Goal: Task Accomplishment & Management: Complete application form

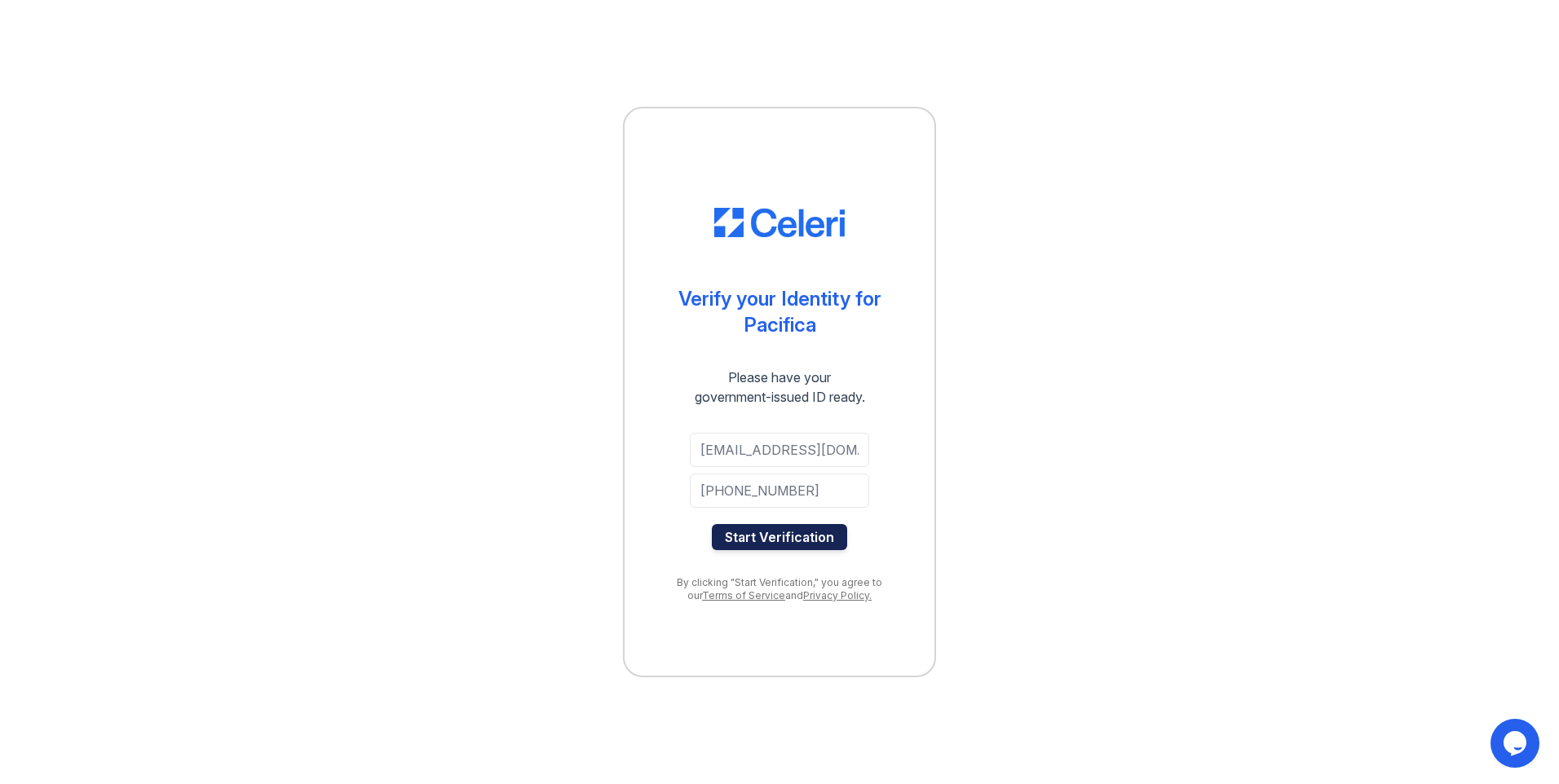
click at [779, 537] on button "Start Verification" at bounding box center [779, 537] width 135 height 26
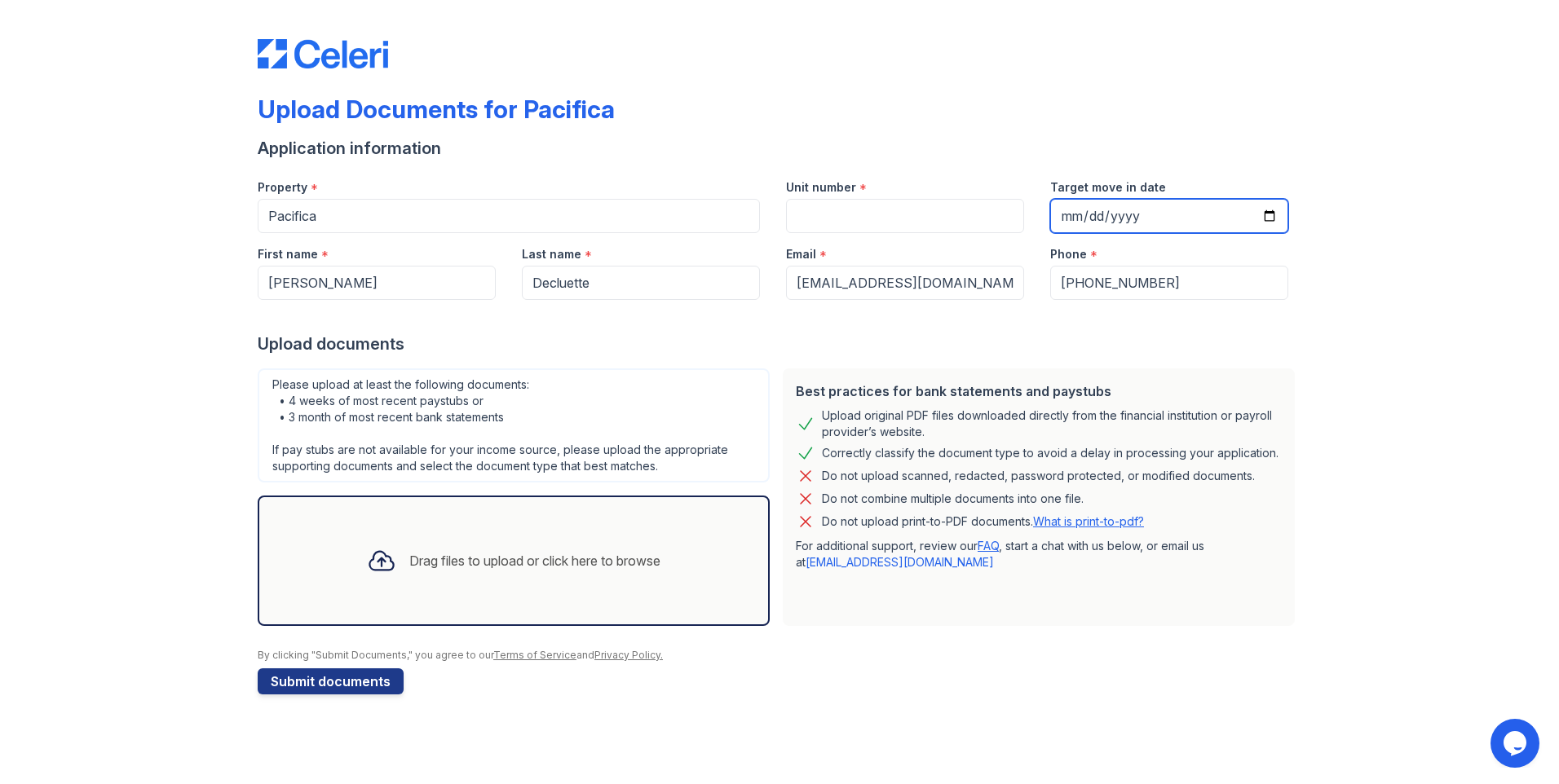
click at [1077, 220] on input "Target move in date" at bounding box center [1169, 217] width 238 height 35
type input "1971-06-15"
click at [315, 681] on button "Submit documents" at bounding box center [330, 682] width 146 height 26
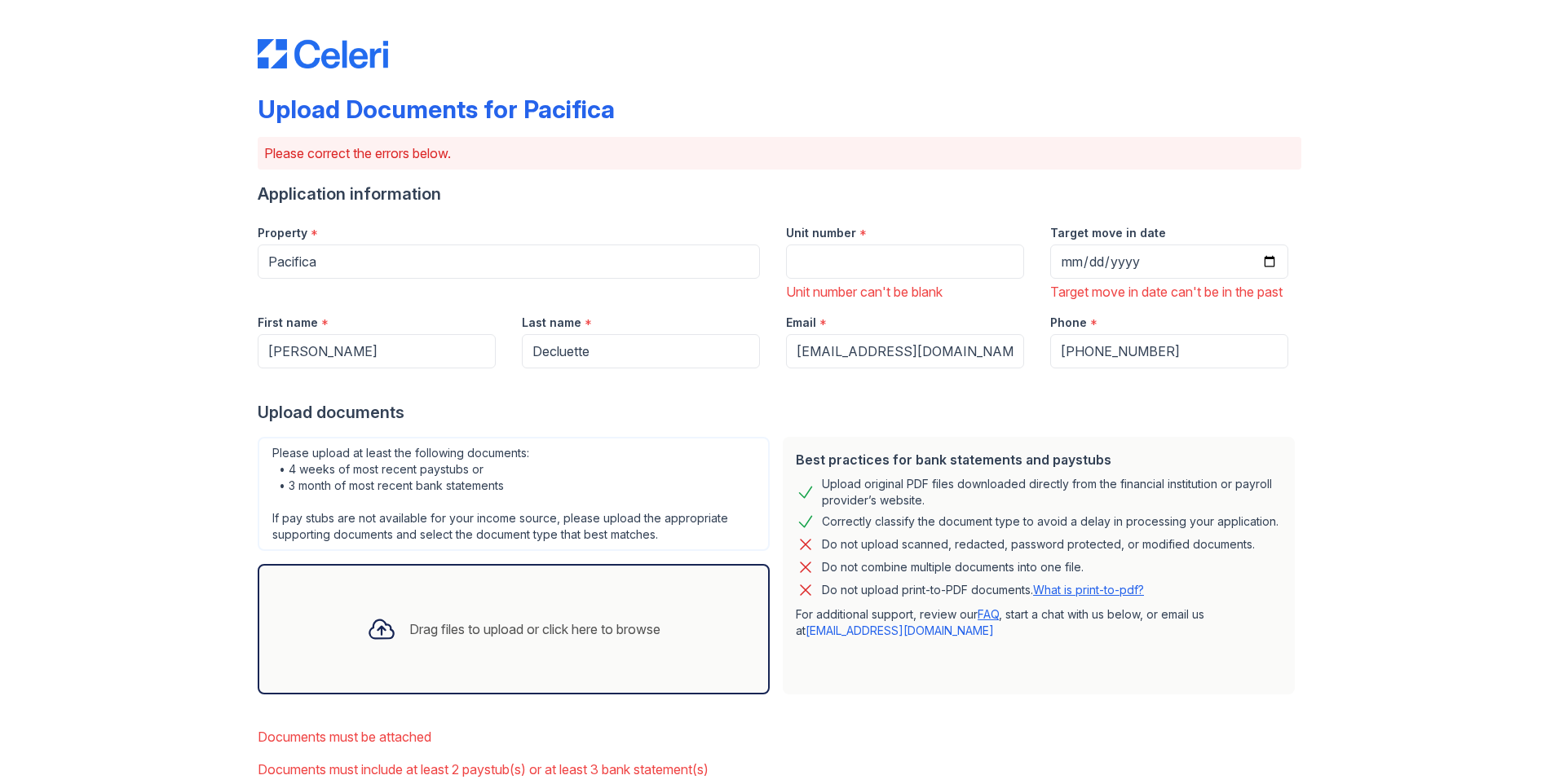
click at [438, 639] on div "Drag files to upload or click here to browse" at bounding box center [535, 629] width 251 height 20
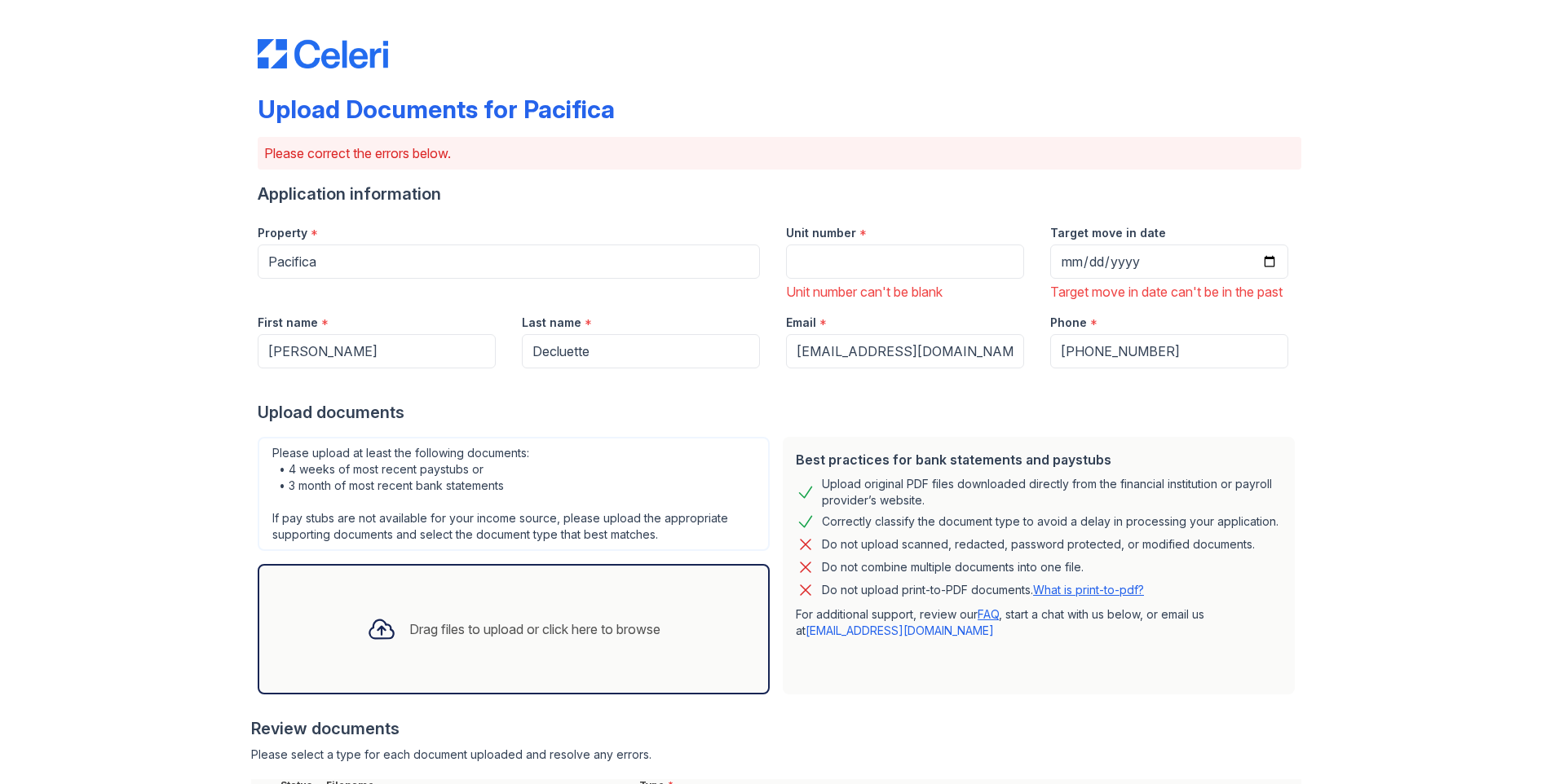
click at [490, 692] on div "Drag files to upload or click here to browse" at bounding box center [513, 629] width 512 height 131
click at [1147, 249] on input "1971-06-15" at bounding box center [1169, 262] width 238 height 35
click at [1163, 269] on input "Target move in date" at bounding box center [1169, 262] width 238 height 35
click at [1142, 262] on input "Target move in date" at bounding box center [1169, 262] width 238 height 35
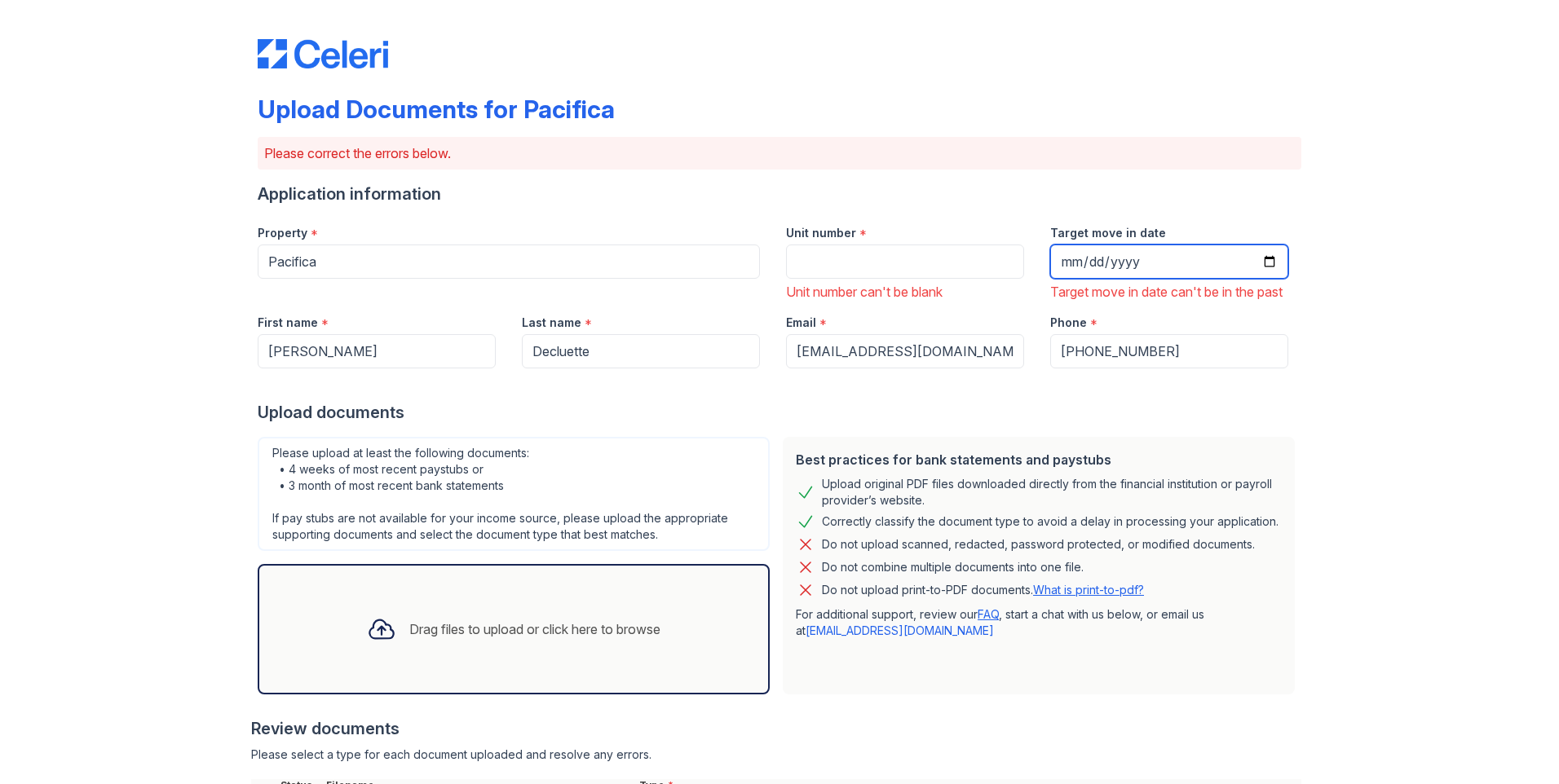
click at [1104, 266] on input "Target move in date" at bounding box center [1169, 262] width 238 height 35
click at [1100, 264] on input "Target move in date" at bounding box center [1169, 262] width 238 height 35
click at [1093, 257] on input "Target move in date" at bounding box center [1169, 262] width 238 height 35
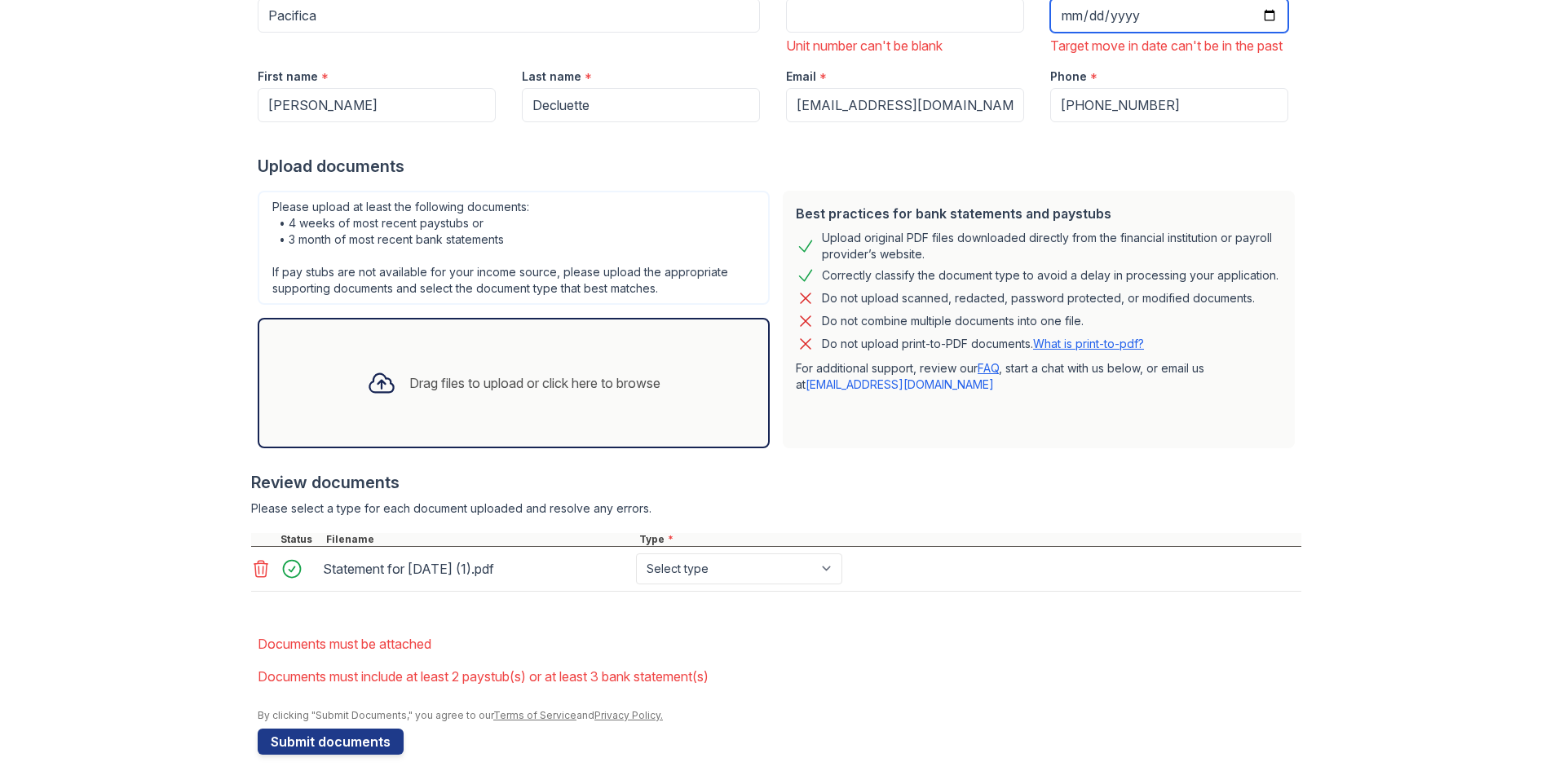
scroll to position [269, 0]
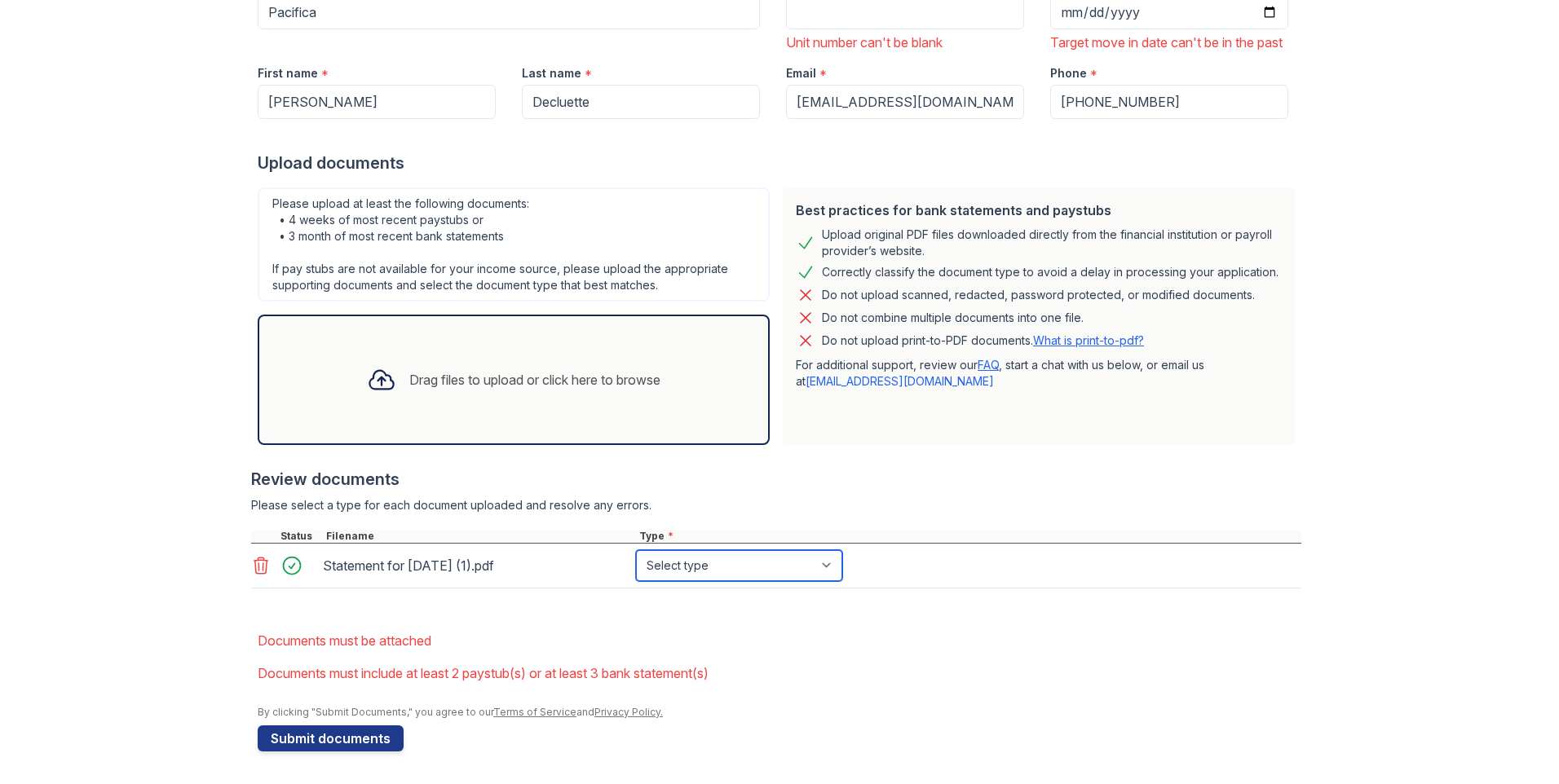
click at [815, 567] on select "Select type Paystub Bank Statement Offer Letter Tax Documents Benefit Award Let…" at bounding box center [739, 566] width 206 height 31
select select "paystub"
click at [636, 550] on select "Select type Paystub Bank Statement Offer Letter Tax Documents Benefit Award Let…" at bounding box center [739, 566] width 206 height 31
click at [340, 736] on button "Submit documents" at bounding box center [330, 738] width 146 height 26
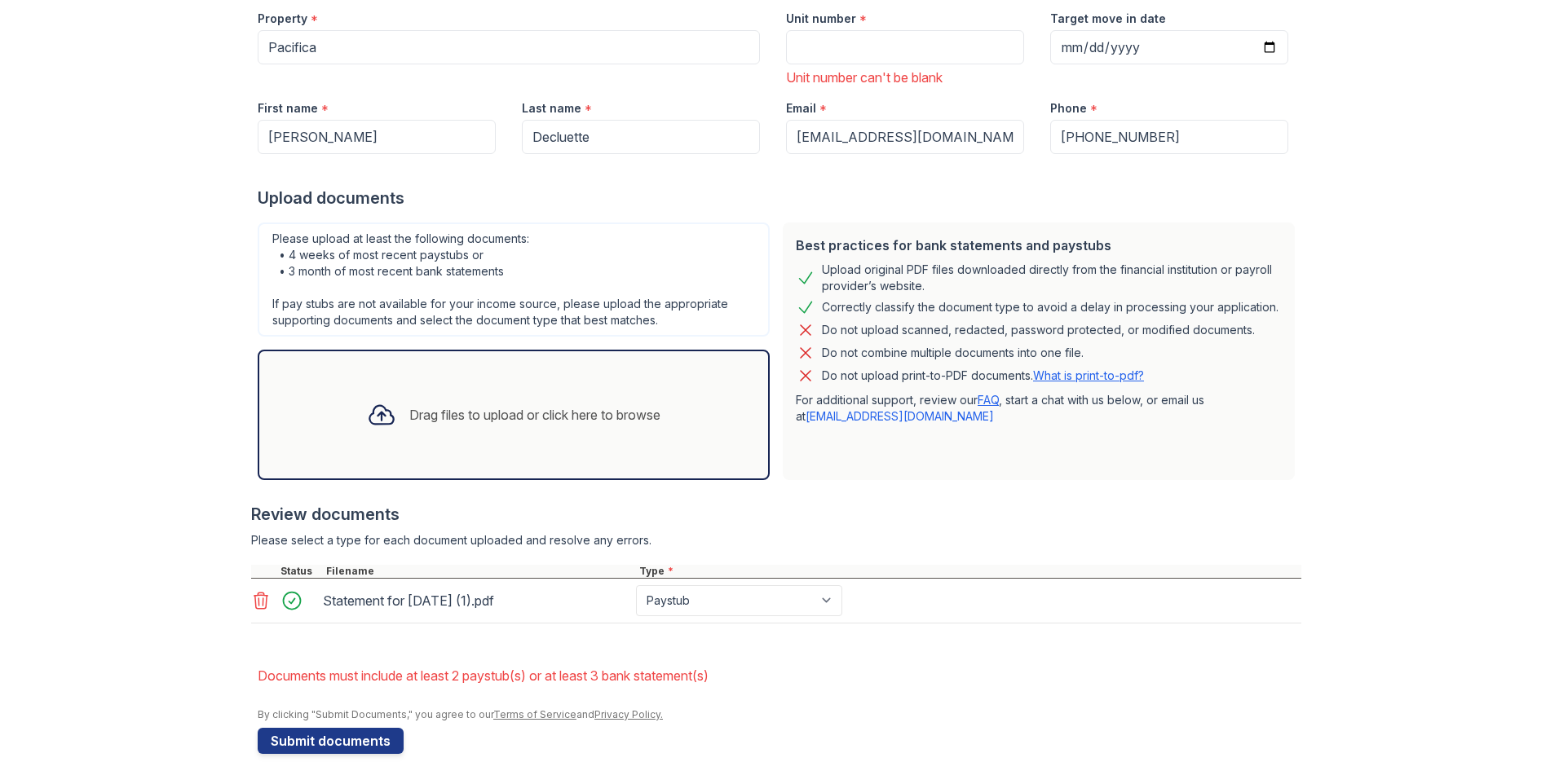
scroll to position [216, 0]
click at [409, 411] on div "Drag files to upload or click here to browse" at bounding box center [535, 413] width 251 height 20
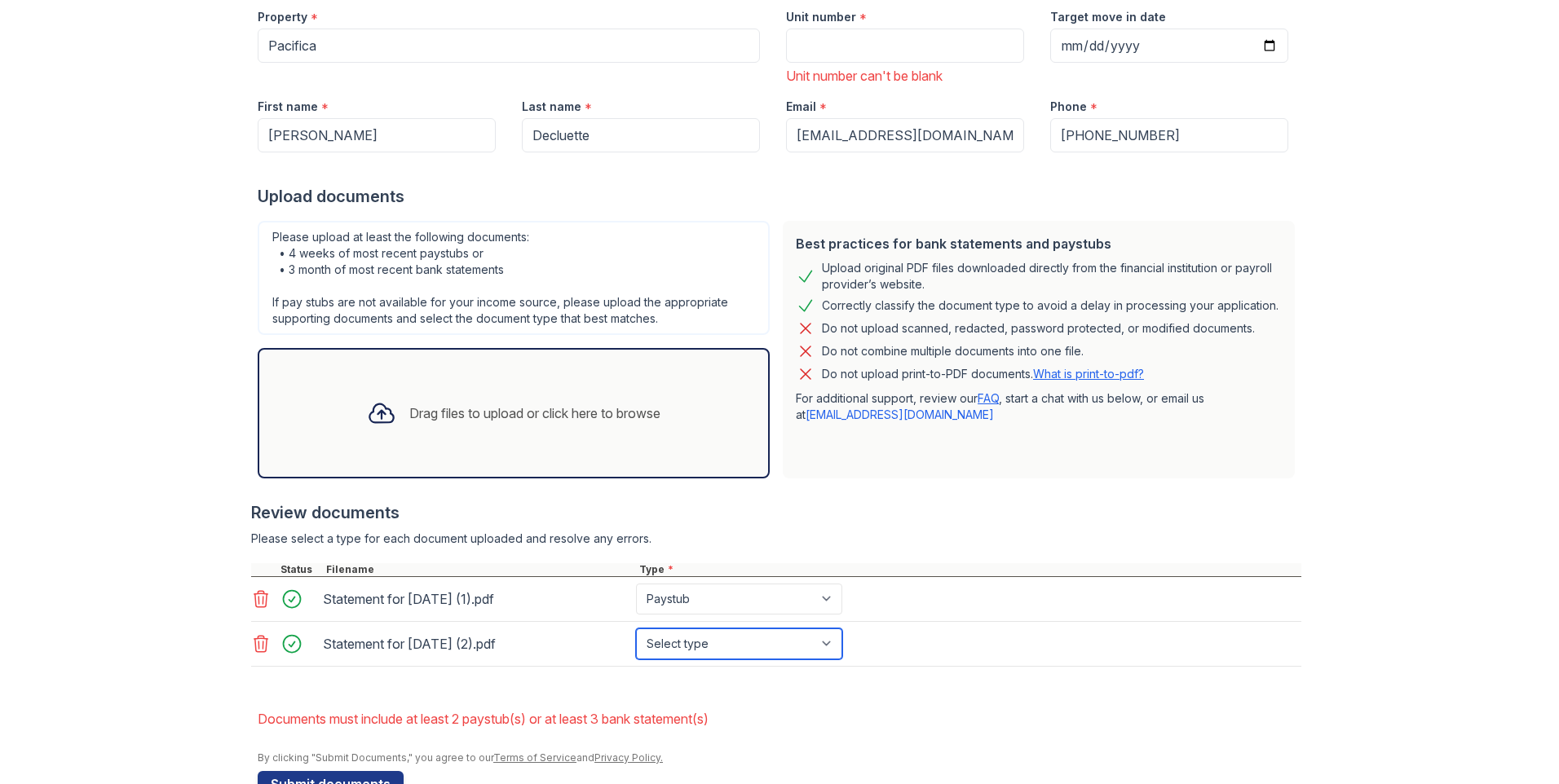
click at [825, 647] on select "Select type Paystub Bank Statement Offer Letter Tax Documents Benefit Award Let…" at bounding box center [739, 645] width 206 height 31
select select "paystub"
click at [636, 629] on select "Select type Paystub Bank Statement Offer Letter Tax Documents Benefit Award Let…" at bounding box center [739, 645] width 206 height 31
click at [512, 403] on div "Drag files to upload or click here to browse" at bounding box center [513, 413] width 320 height 55
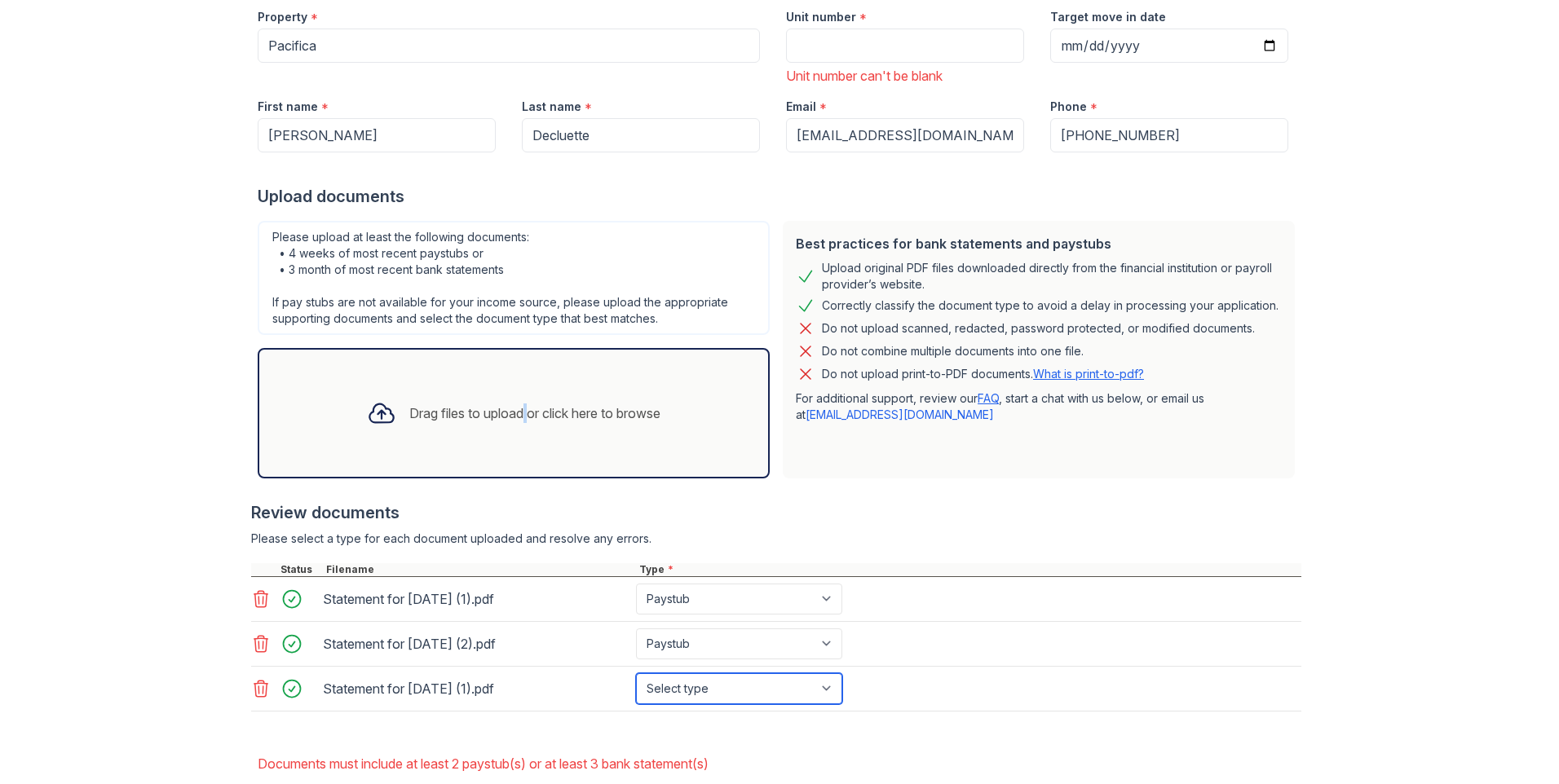
click at [812, 694] on select "Select type Paystub Bank Statement Offer Letter Tax Documents Benefit Award Let…" at bounding box center [739, 689] width 206 height 31
select select "paystub"
click at [636, 673] on select "Select type Paystub Bank Statement Offer Letter Tax Documents Benefit Award Let…" at bounding box center [739, 689] width 206 height 31
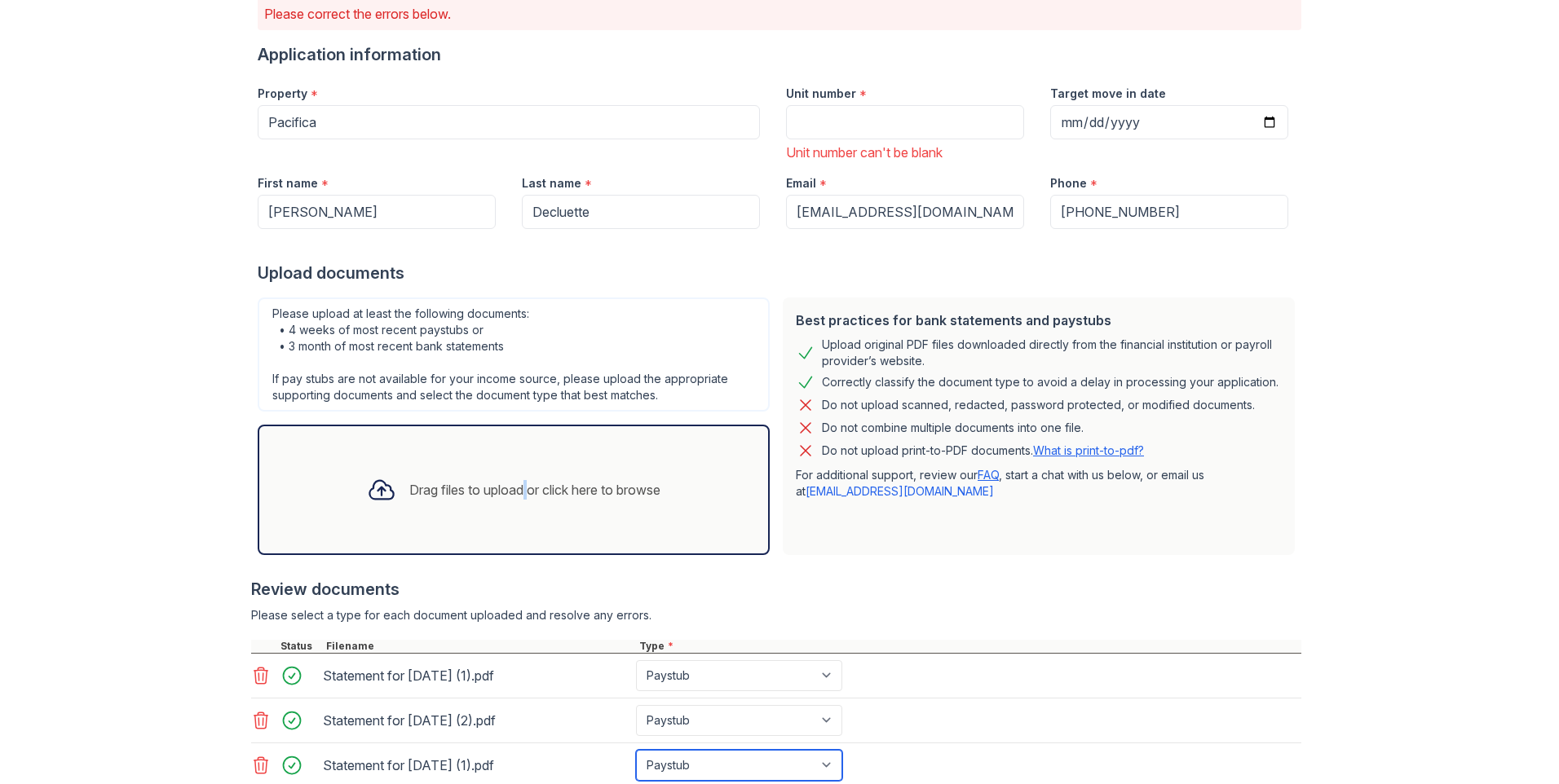
scroll to position [0, 0]
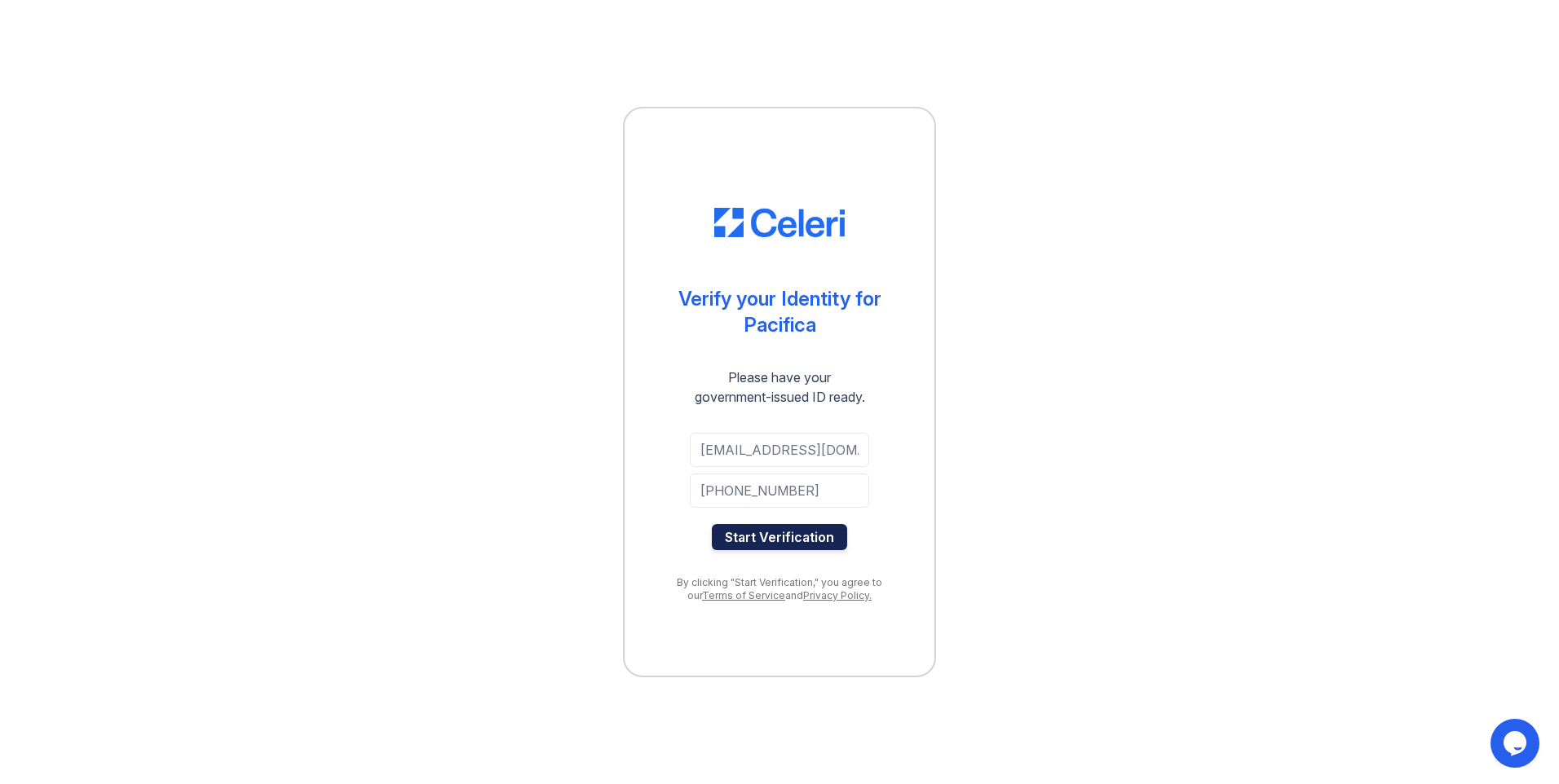
click at [792, 532] on button "Start Verification" at bounding box center [779, 537] width 135 height 26
